Goal: Transaction & Acquisition: Purchase product/service

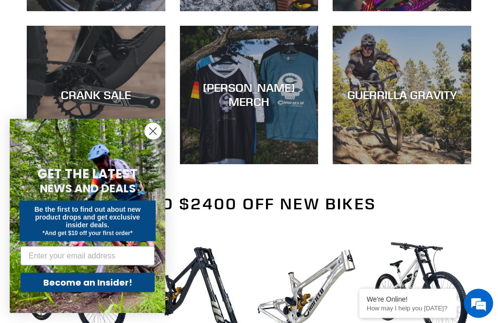
scroll to position [464, 0]
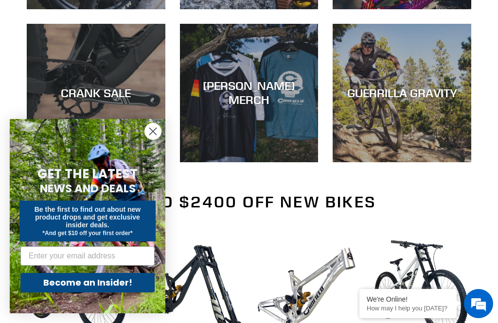
click at [151, 140] on circle "Close dialog" at bounding box center [153, 132] width 16 height 16
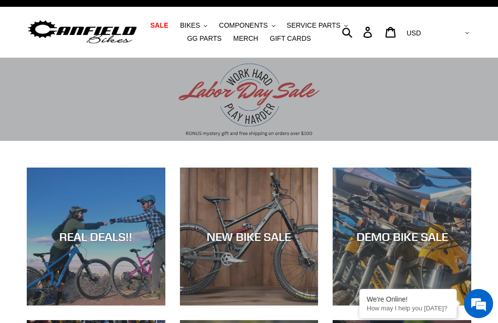
scroll to position [0, 0]
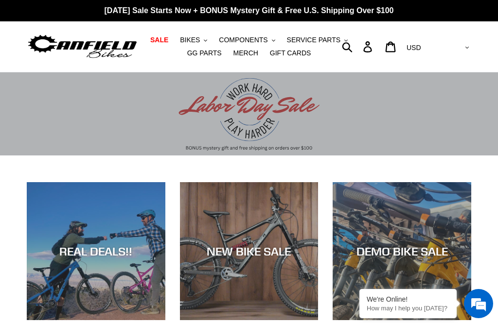
click at [197, 38] on span "BIKES" at bounding box center [190, 40] width 20 height 8
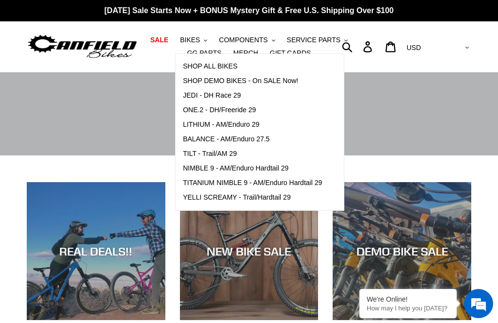
click at [224, 151] on span "TILT - Trail/AM 29" at bounding box center [210, 154] width 54 height 8
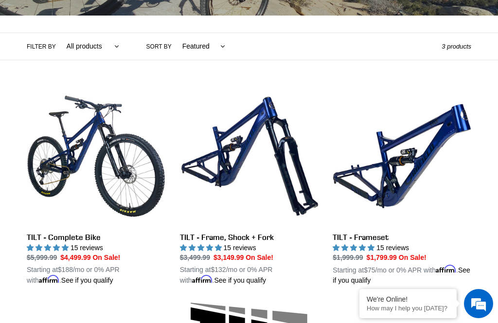
scroll to position [203, 0]
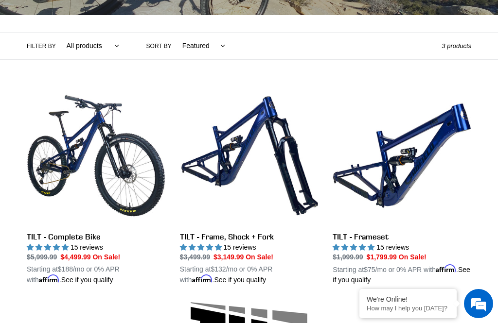
click at [118, 190] on link "TILT - Complete Bike" at bounding box center [96, 186] width 139 height 199
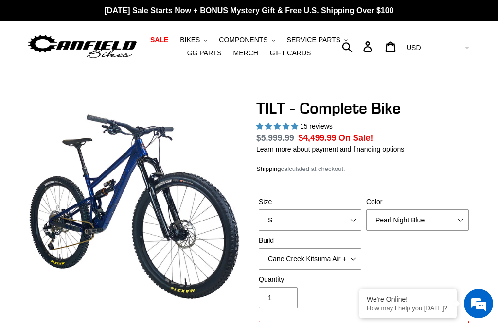
select select "highest-rating"
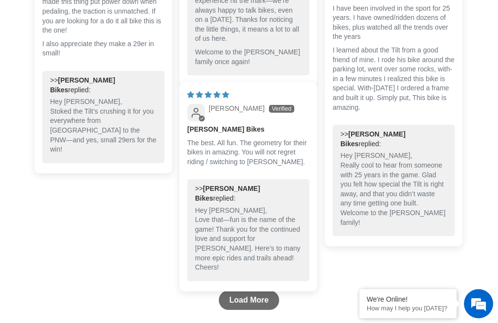
scroll to position [3064, 0]
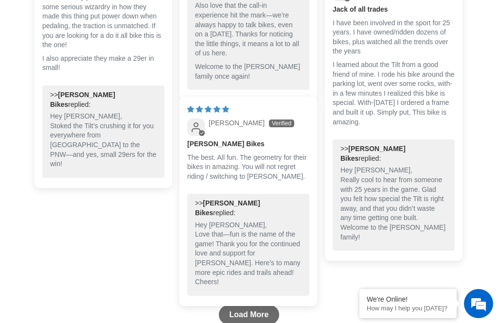
click at [261, 321] on link "Load More" at bounding box center [249, 314] width 61 height 19
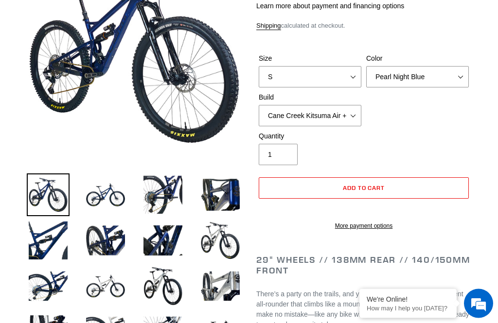
scroll to position [157, 0]
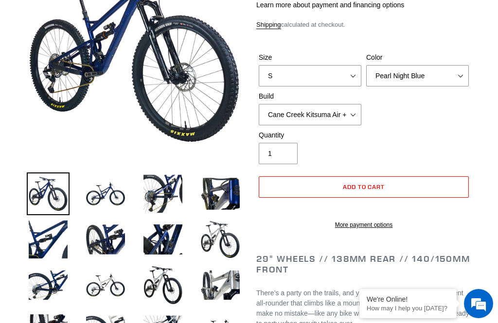
click at [105, 203] on img at bounding box center [105, 194] width 43 height 43
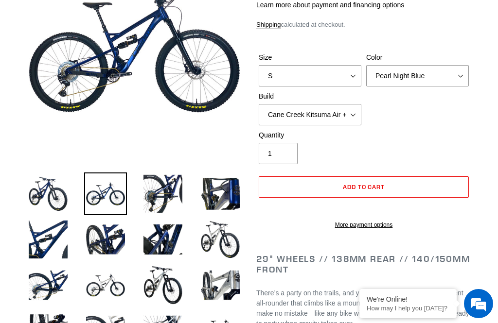
click at [166, 200] on img at bounding box center [163, 194] width 43 height 43
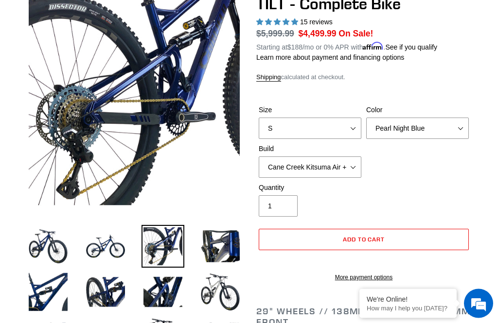
scroll to position [101, 0]
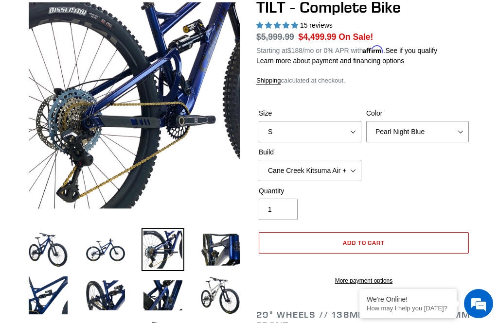
click at [220, 249] on img at bounding box center [220, 250] width 43 height 43
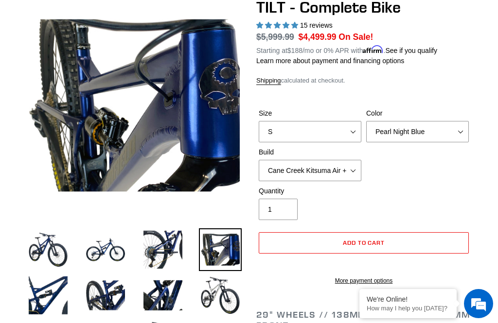
click at [51, 301] on img at bounding box center [48, 295] width 43 height 43
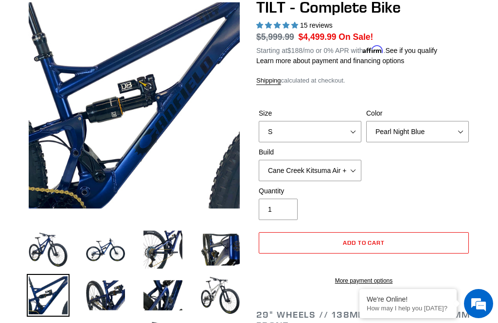
click at [108, 295] on img at bounding box center [105, 295] width 43 height 43
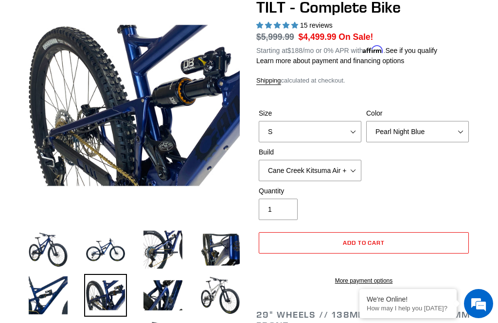
click at [170, 293] on img at bounding box center [163, 295] width 43 height 43
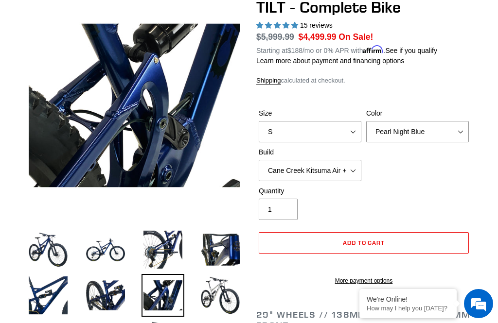
click at [224, 300] on img at bounding box center [220, 295] width 43 height 43
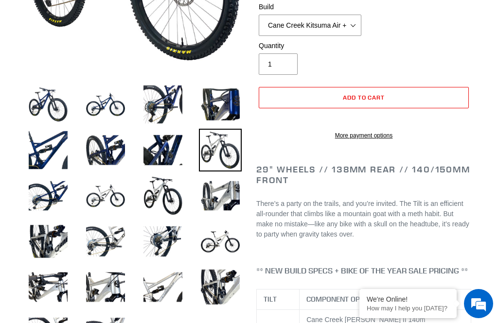
click at [166, 293] on img at bounding box center [163, 287] width 43 height 43
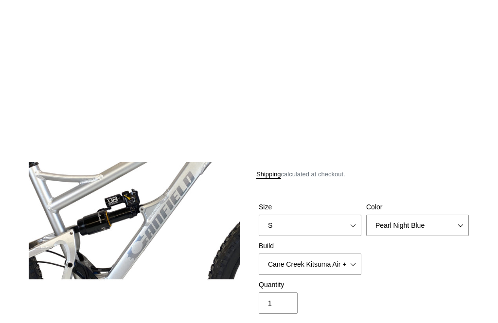
scroll to position [0, 0]
